Goal: Navigation & Orientation: Find specific page/section

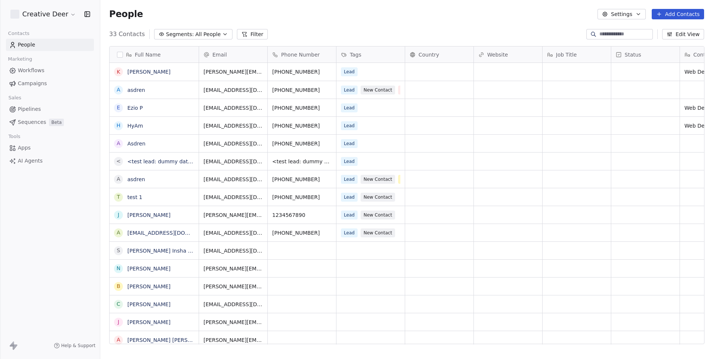
scroll to position [315, 613]
click at [23, 145] on span "Apps" at bounding box center [24, 148] width 13 height 8
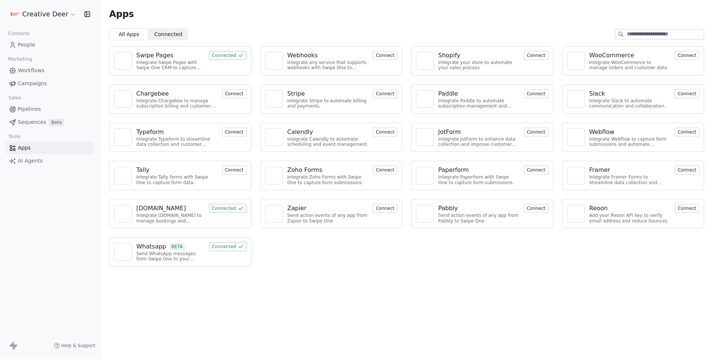
click at [232, 242] on button "Connected" at bounding box center [228, 246] width 38 height 9
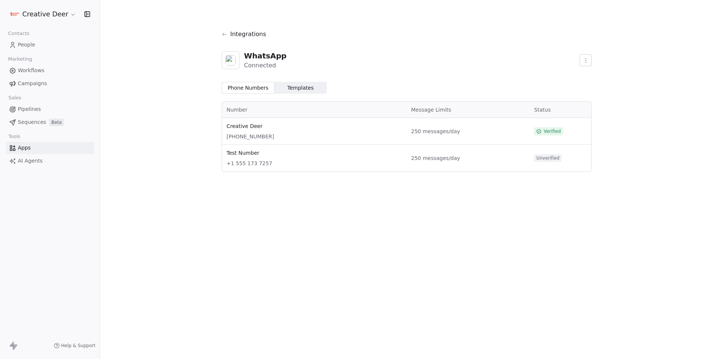
click at [299, 87] on span "Templates" at bounding box center [301, 88] width 26 height 8
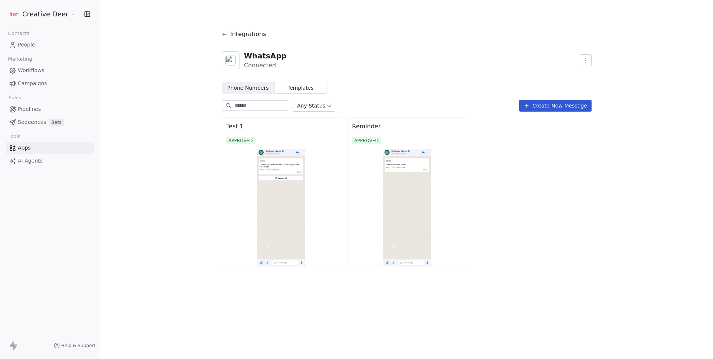
click at [28, 70] on span "Workflows" at bounding box center [31, 71] width 27 height 8
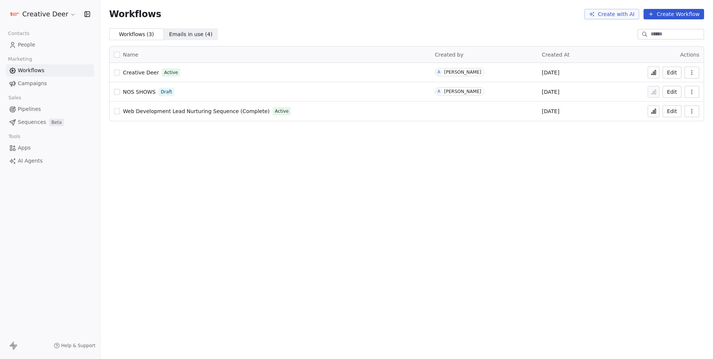
click at [143, 76] on div "Creative Deer Active" at bounding box center [270, 72] width 312 height 10
click at [140, 73] on span "Creative Deer" at bounding box center [141, 72] width 36 height 6
click at [24, 144] on span "Apps" at bounding box center [24, 148] width 13 height 8
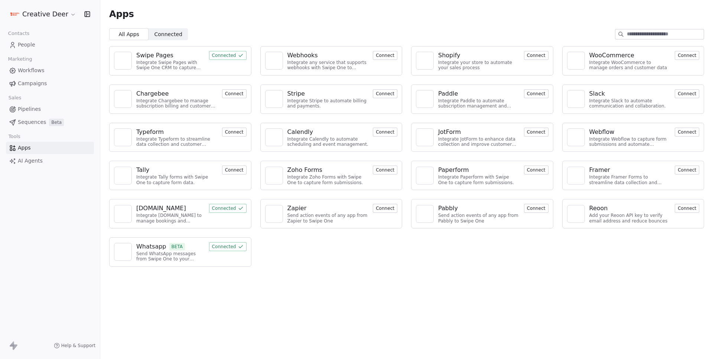
click at [228, 244] on button "Connected" at bounding box center [228, 246] width 38 height 9
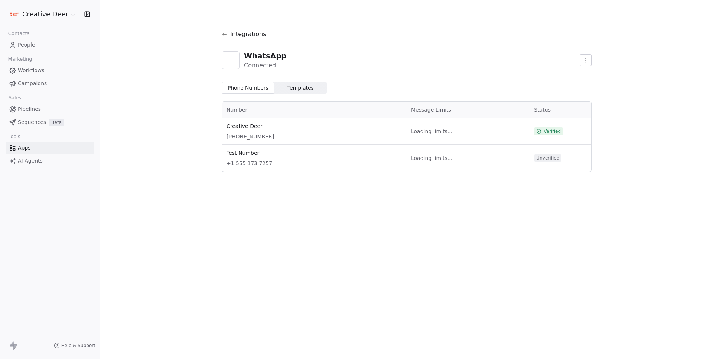
click at [311, 91] on span "Templates Templates" at bounding box center [301, 88] width 53 height 12
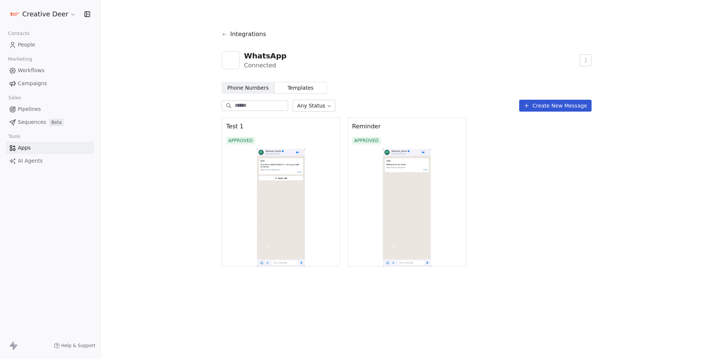
click at [291, 177] on img at bounding box center [281, 207] width 119 height 117
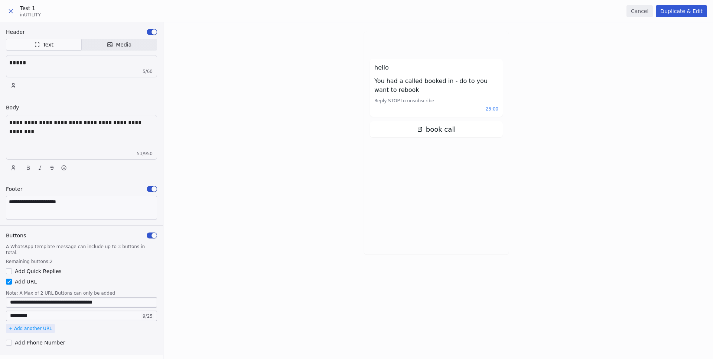
click at [10, 10] on icon at bounding box center [10, 10] width 3 height 3
